Goal: Check status

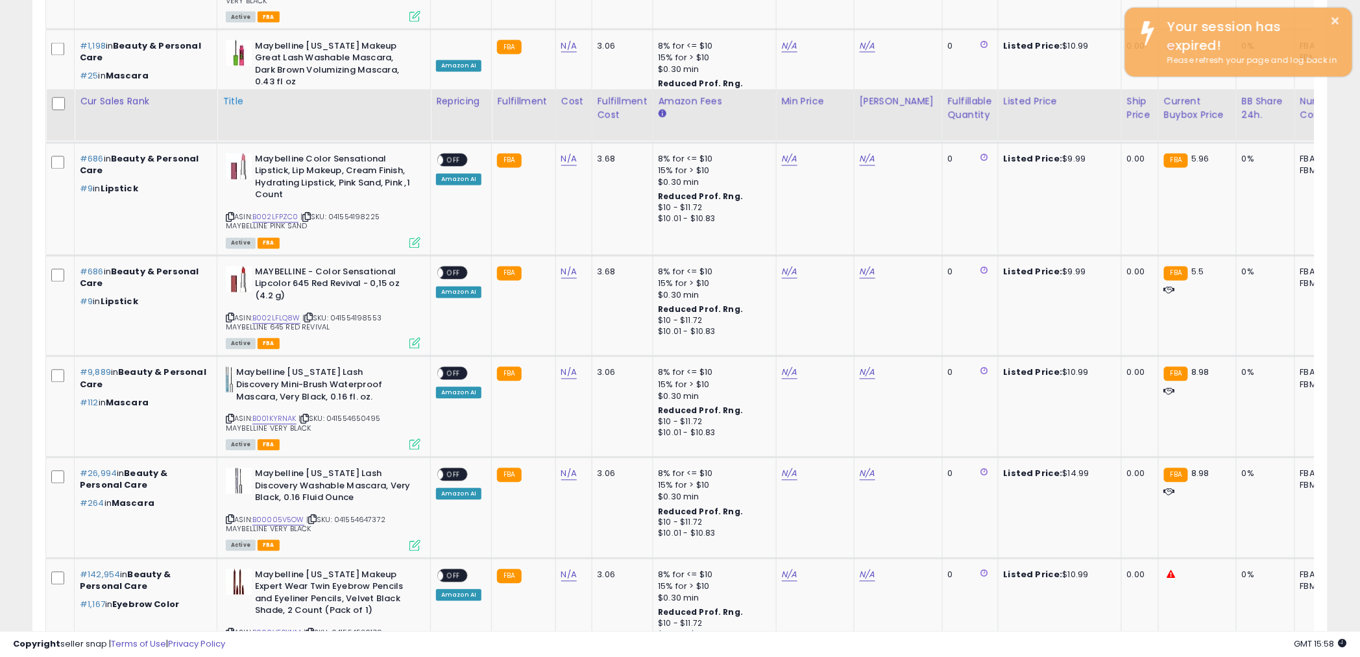
scroll to position [763, 0]
